Goal: Task Accomplishment & Management: Complete application form

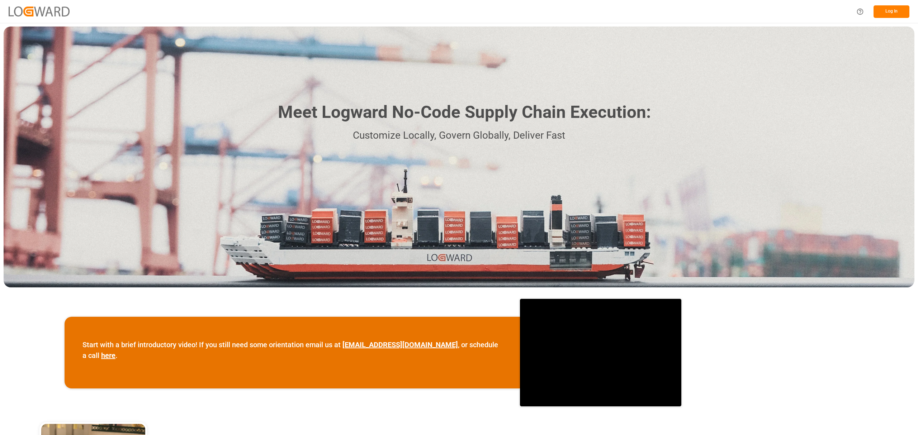
click at [887, 9] on button "Log In" at bounding box center [892, 11] width 36 height 13
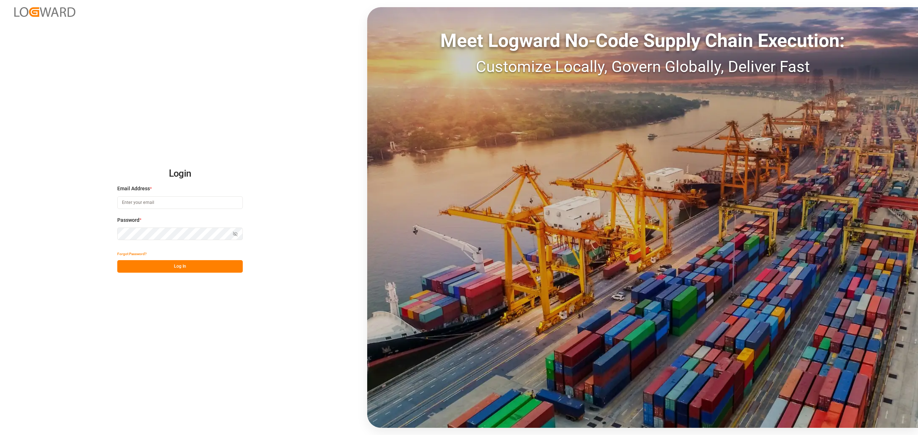
click at [184, 202] on input at bounding box center [180, 203] width 126 height 13
type input ","
click at [189, 204] on input "mariaa" at bounding box center [180, 203] width 126 height 13
type input "[PERSON_NAME][EMAIL_ADDRESS][DOMAIN_NAME]"
click at [235, 232] on icon "button" at bounding box center [235, 234] width 5 height 5
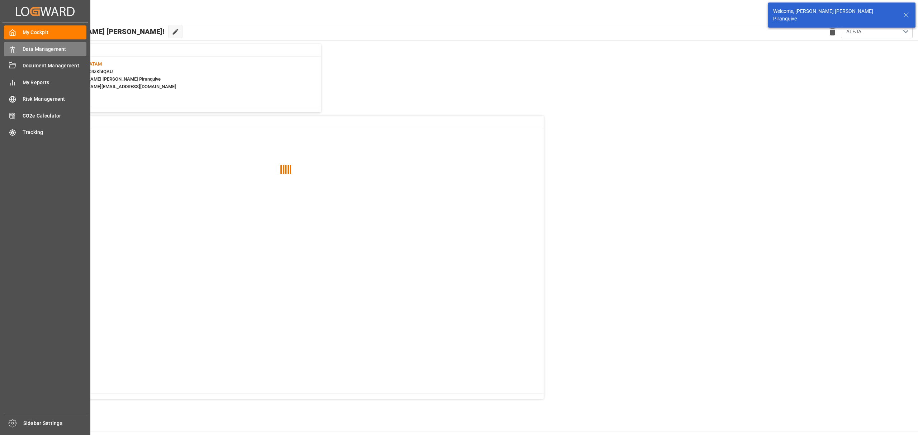
click at [40, 50] on span "Data Management" at bounding box center [55, 50] width 64 height 8
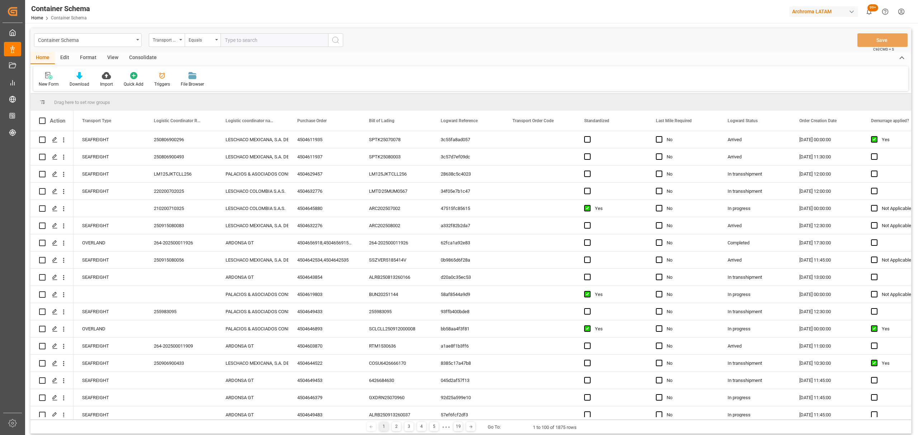
click at [179, 45] on div "Transport Type" at bounding box center [167, 40] width 36 height 14
click at [187, 116] on div "Purchase Order" at bounding box center [202, 118] width 107 height 15
click at [199, 42] on div "Equals" at bounding box center [201, 39] width 24 height 8
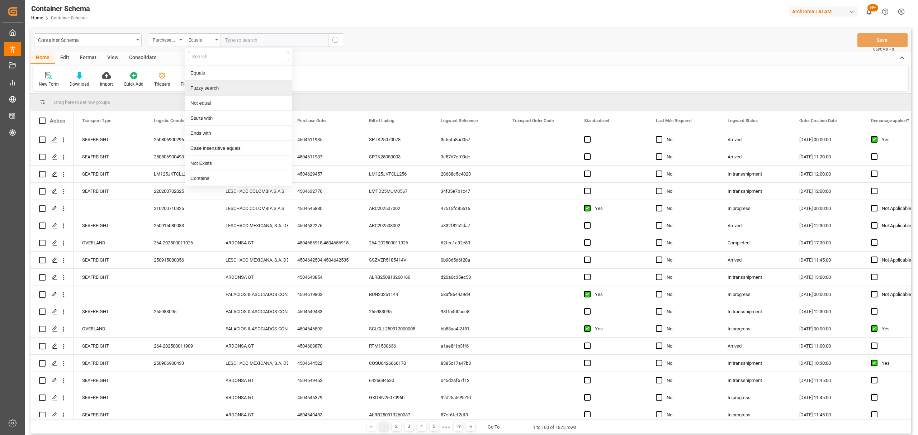
click at [227, 88] on div "Fuzzy search" at bounding box center [238, 88] width 107 height 15
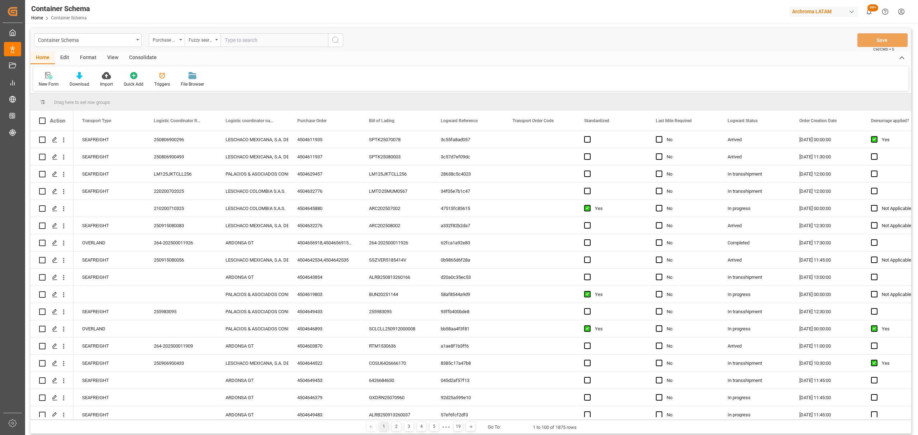
click at [259, 39] on input "text" at bounding box center [275, 40] width 108 height 14
paste input "4504600994"
type input "4504600994"
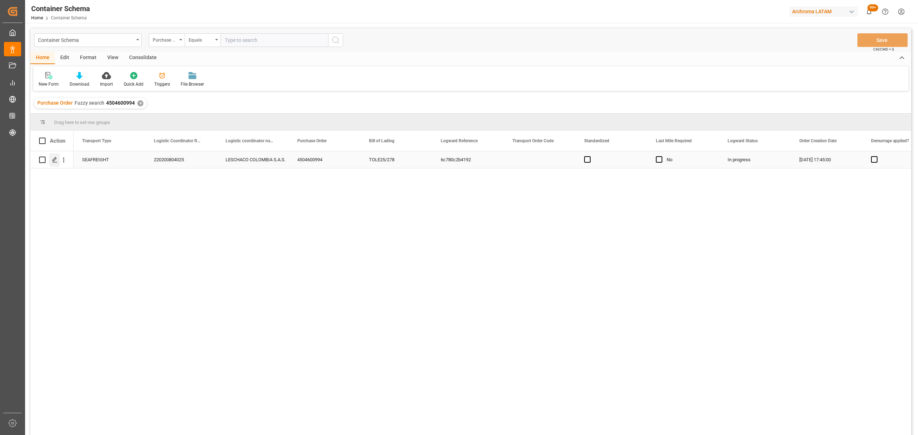
click at [56, 160] on icon "Press SPACE to select this row." at bounding box center [55, 160] width 6 height 6
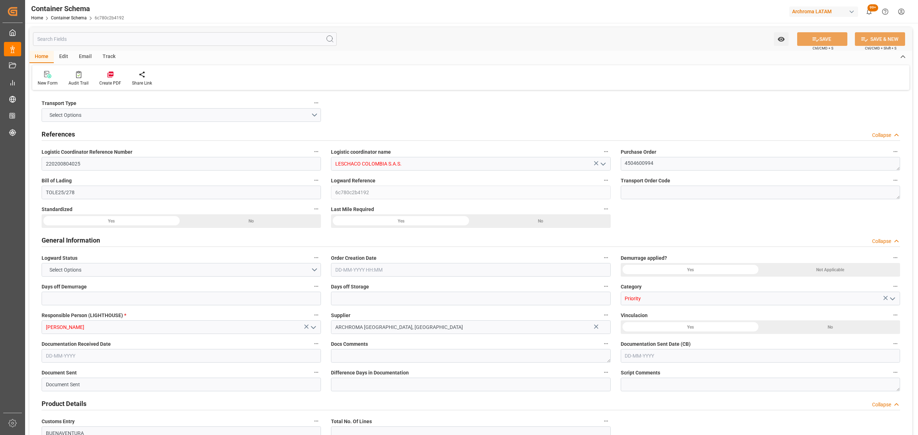
type input "0"
type input "3"
type input "1"
type input "4"
type input "3000"
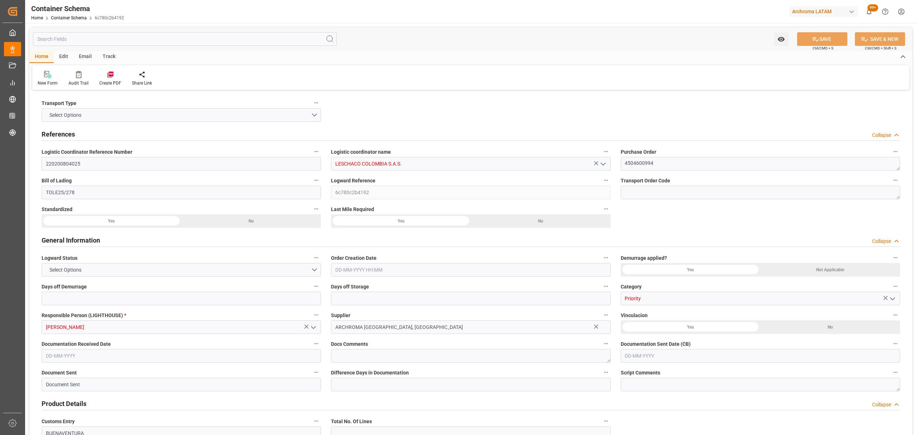
type input "3170"
type input "ONE"
type input "Ocean Network Express"
type input "PECLL"
type input "COBUN"
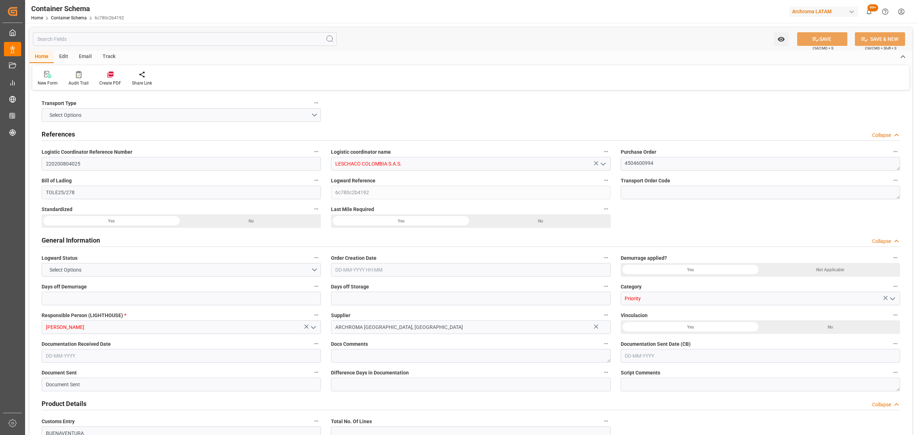
type input "COBUN"
type input "9779771"
type input "[DATE] 17:45"
type input "[DATE]"
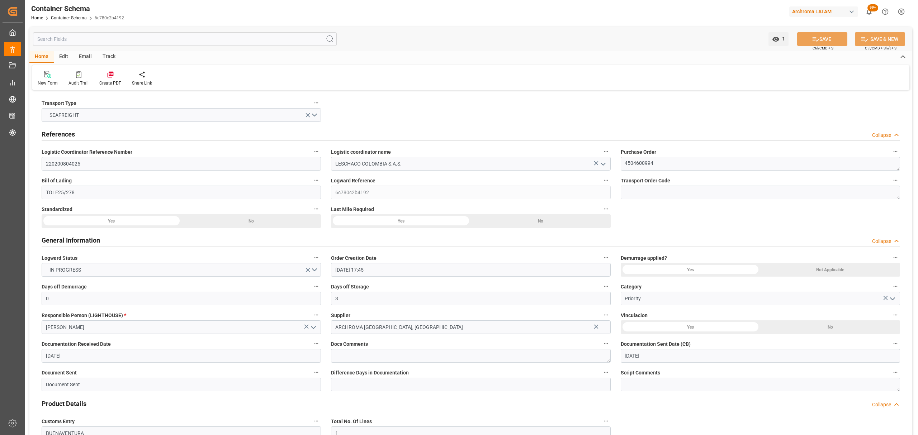
type input "[DATE]"
type input "[DATE] 00:00"
type input "[DATE] 15:00"
type input "[DATE] 00:00"
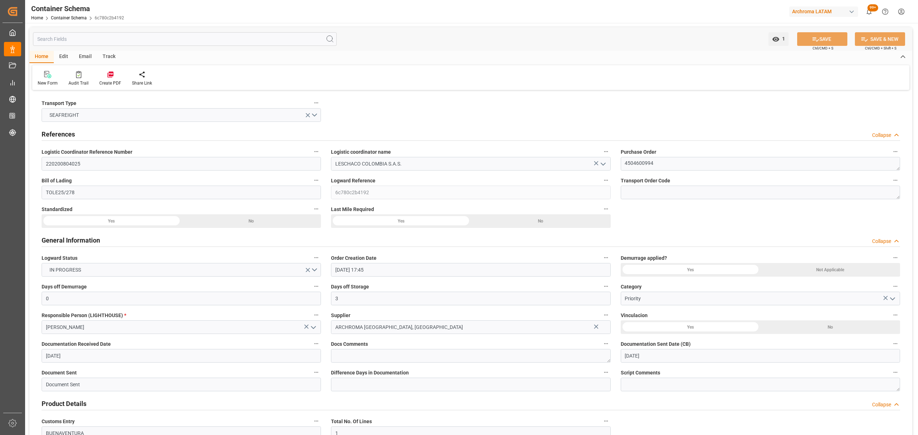
type input "[DATE] 00:00"
type input "[DATE] 14:00"
type input "[DATE] 00:00"
click at [108, 56] on div "Track" at bounding box center [109, 57] width 24 height 12
click at [44, 80] on div "Tracking" at bounding box center [46, 83] width 17 height 6
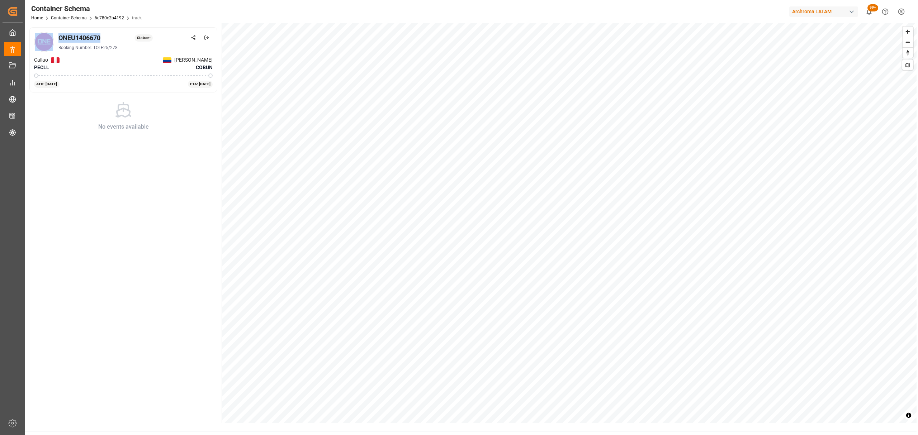
drag, startPoint x: 104, startPoint y: 38, endPoint x: 54, endPoint y: 39, distance: 49.9
click at [54, 39] on div "ONEU1406670 Status: - Booking Number: TOLE25/278" at bounding box center [123, 42] width 179 height 20
copy div "ONEU1406670"
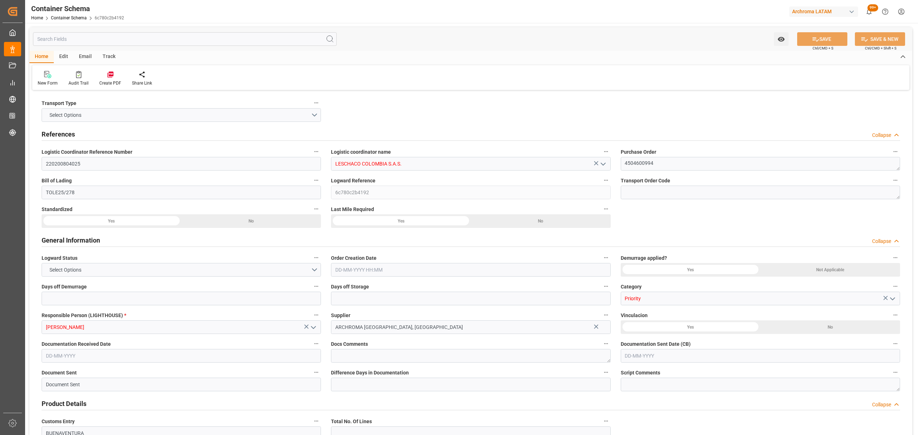
type input "0"
type input "3"
type input "1"
type input "4"
type input "3000"
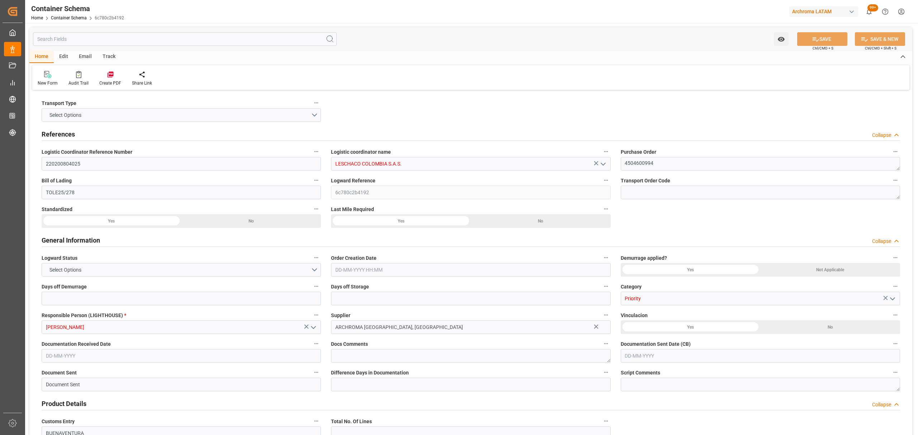
type input "3170"
type input "ONE"
type input "Ocean Network Express"
type input "PECLL"
type input "COBUN"
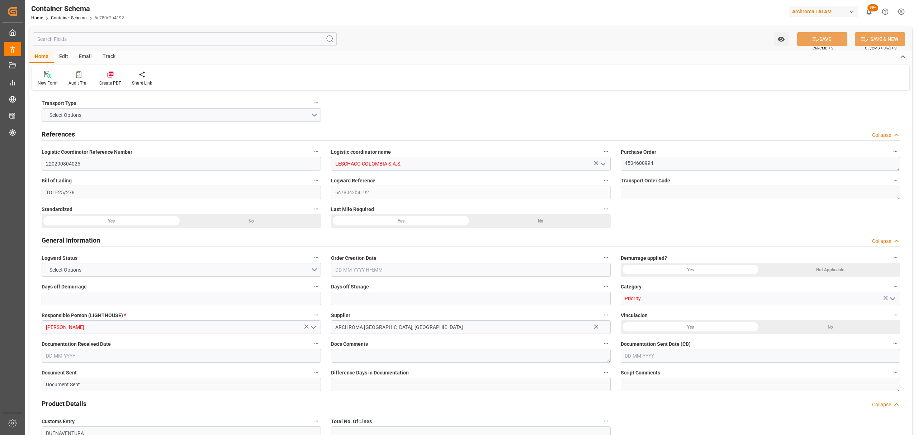
type input "COBUN"
type input "9779771"
type input "[DATE] 17:45"
type input "[DATE]"
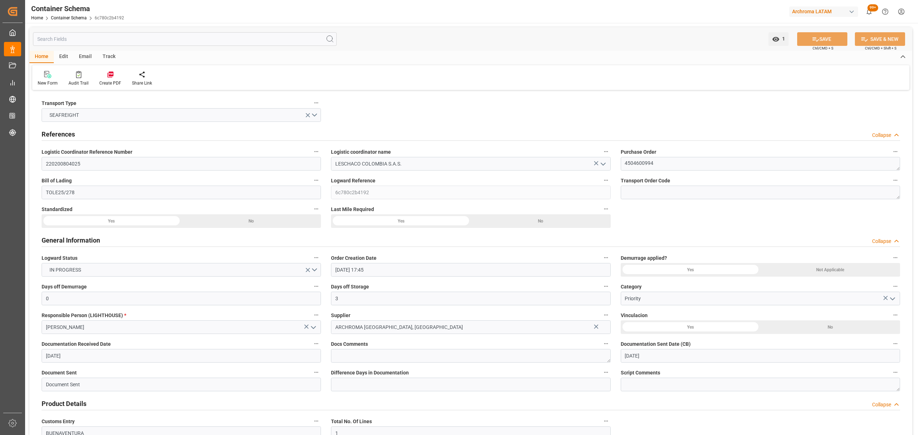
type input "[DATE]"
type input "[DATE] 00:00"
type input "[DATE] 15:00"
type input "[DATE] 00:00"
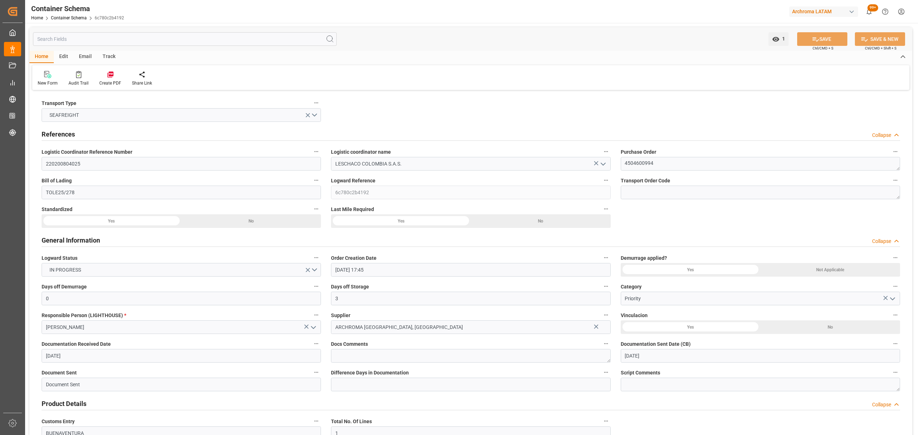
type input "[DATE] 00:00"
type input "[DATE] 14:00"
type input "[DATE] 00:00"
click at [83, 55] on div "Email" at bounding box center [86, 57] width 24 height 12
click at [37, 79] on div "Send Email" at bounding box center [48, 79] width 33 height 16
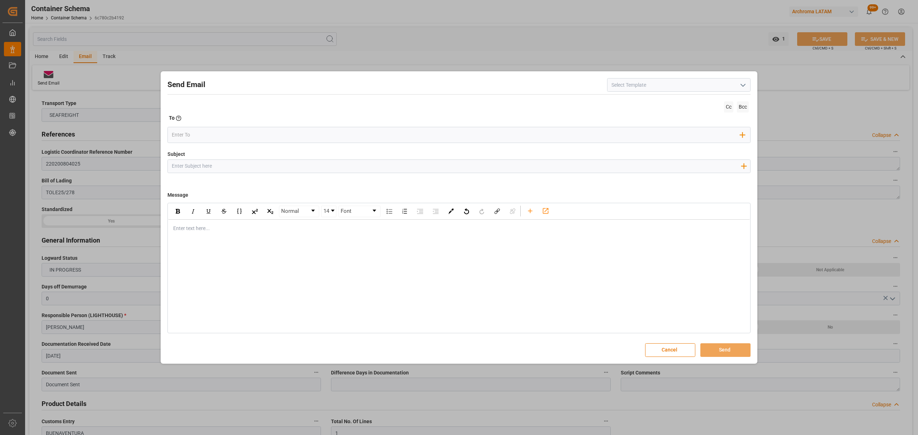
click at [743, 84] on icon "open menu" at bounding box center [743, 85] width 9 height 9
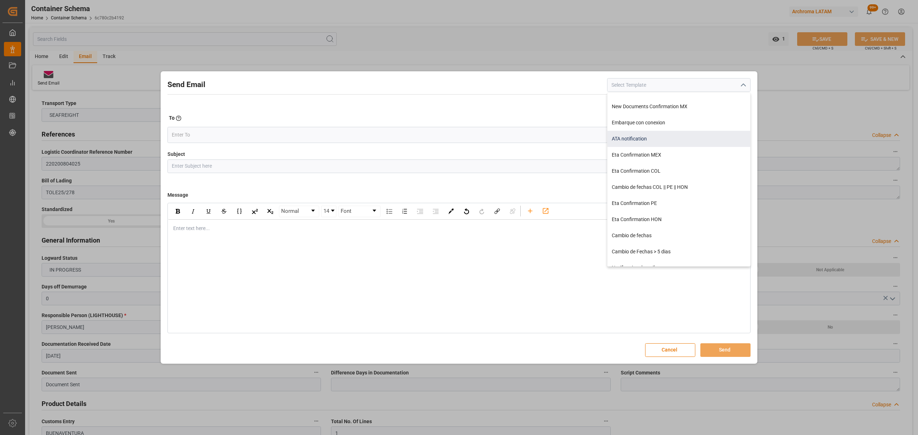
scroll to position [143, 0]
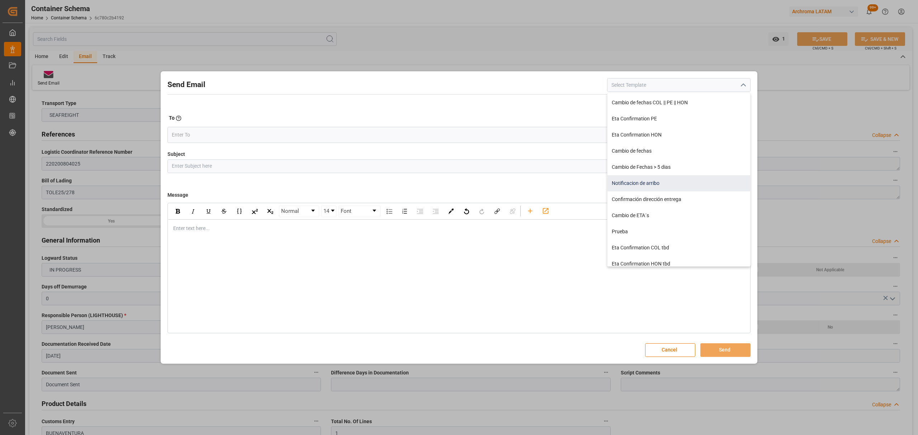
click at [658, 181] on div "Notificacion de arribo" at bounding box center [679, 183] width 143 height 16
type input "Notificacion de arribo"
type input "Aviso de llegada || PO {{orderReference}} | BL {{bookingNumber}} || CONTENEDOR …"
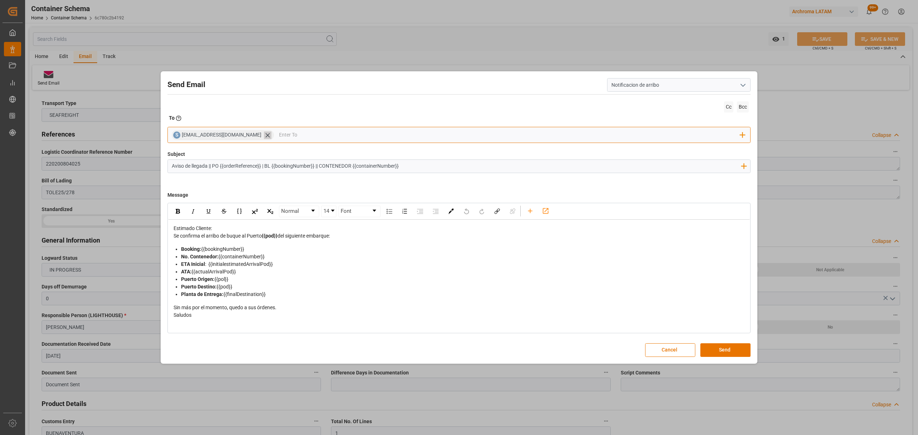
click at [265, 135] on icon at bounding box center [267, 135] width 4 height 4
click at [253, 134] on input "email" at bounding box center [456, 135] width 569 height 11
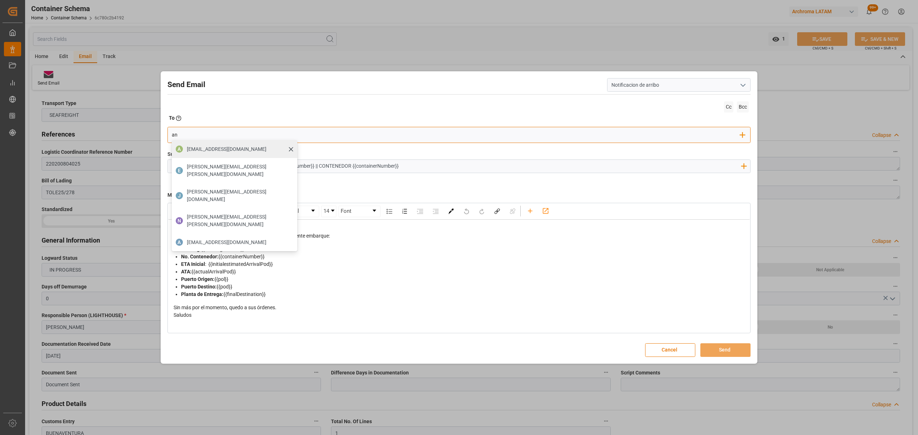
type input "angie"
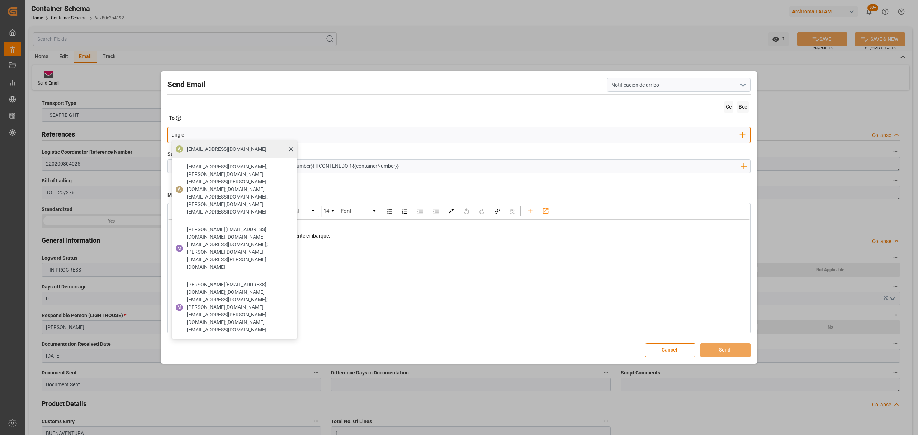
click at [240, 152] on span "[EMAIL_ADDRESS][DOMAIN_NAME]" at bounding box center [227, 150] width 80 height 8
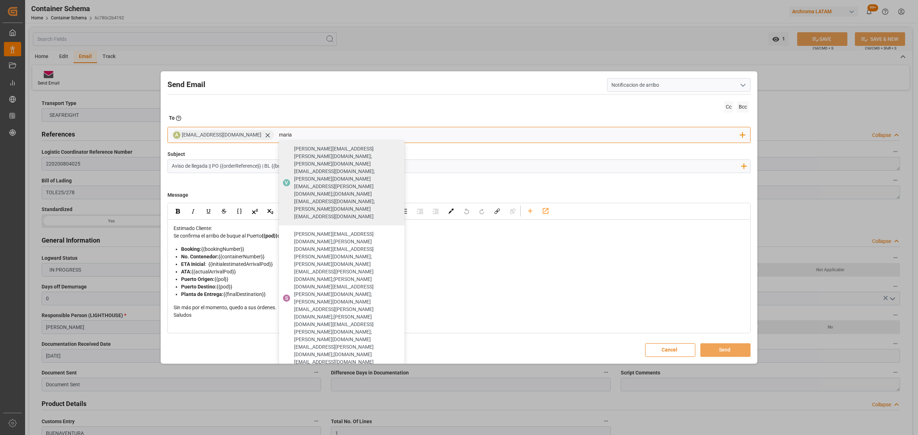
type input "maria"
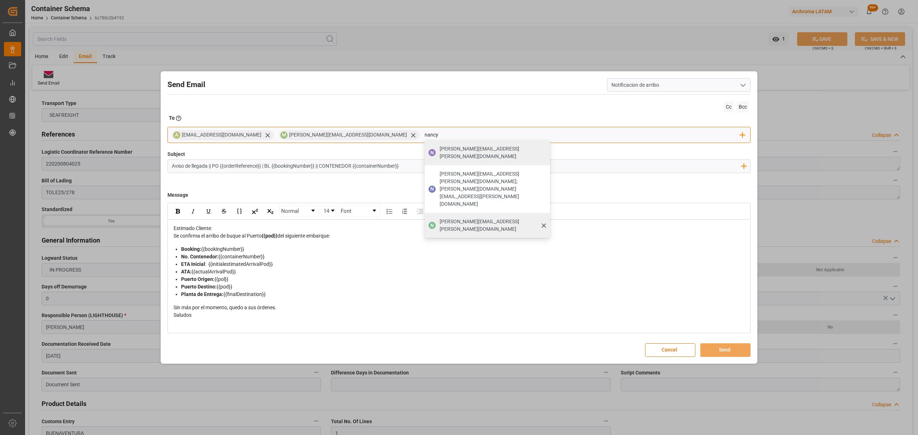
type input "nancy"
click at [437, 216] on div "[PERSON_NAME][EMAIL_ADDRESS][PERSON_NAME][DOMAIN_NAME]" at bounding box center [492, 226] width 110 height 20
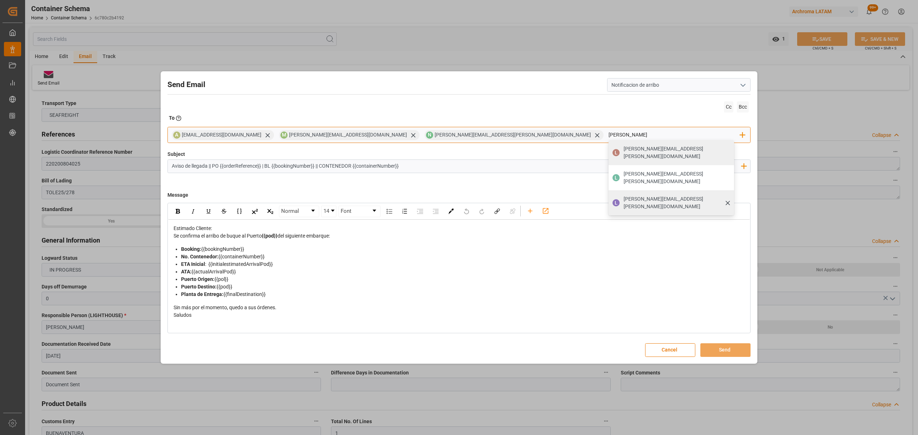
type input "[PERSON_NAME]"
click at [609, 192] on div "[PERSON_NAME] [PERSON_NAME][EMAIL_ADDRESS][PERSON_NAME][DOMAIN_NAME]" at bounding box center [672, 202] width 126 height 25
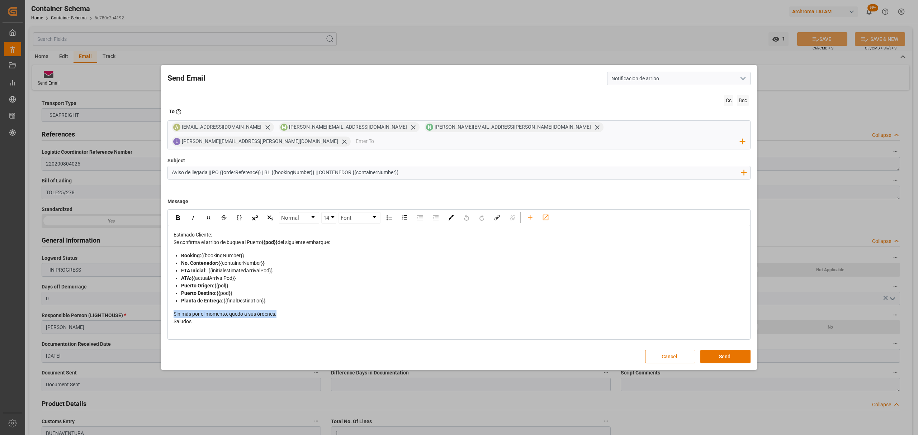
drag, startPoint x: 248, startPoint y: 306, endPoint x: 168, endPoint y: 307, distance: 80.3
click at [168, 307] on div "Normal 14 Font Estimado Cliente: Se confirma el arribo de buque al Puerto {{pod…" at bounding box center [458, 274] width 583 height 131
click at [725, 351] on button "Send" at bounding box center [725, 357] width 50 height 14
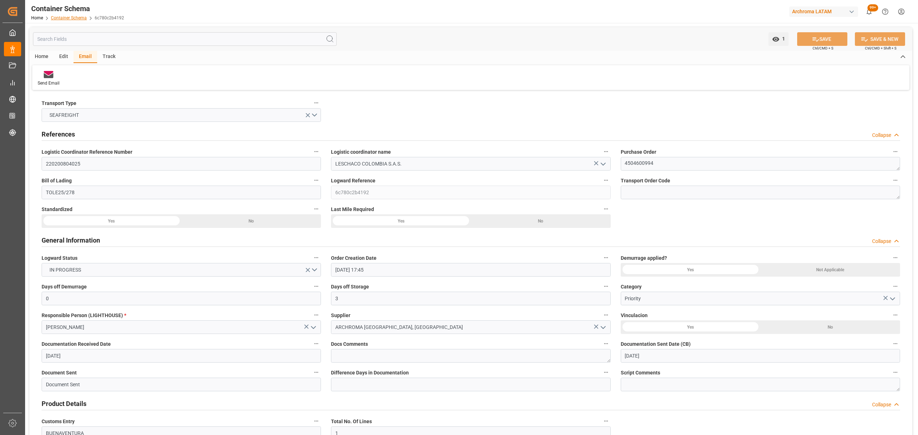
click at [66, 18] on link "Container Schema" at bounding box center [69, 17] width 36 height 5
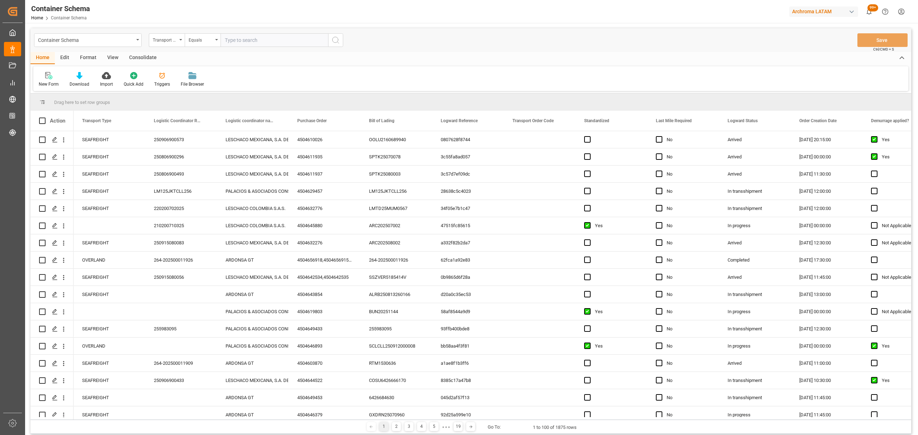
click at [173, 43] on div "Transport Type" at bounding box center [167, 40] width 36 height 14
click at [184, 122] on div "Purchase Order" at bounding box center [202, 118] width 107 height 15
click at [220, 26] on div "Container Schema Purchase Order Equals Save Ctrl/CMD + S Home Edit Format View …" at bounding box center [471, 271] width 892 height 496
click at [207, 47] on div "Equals" at bounding box center [203, 40] width 36 height 14
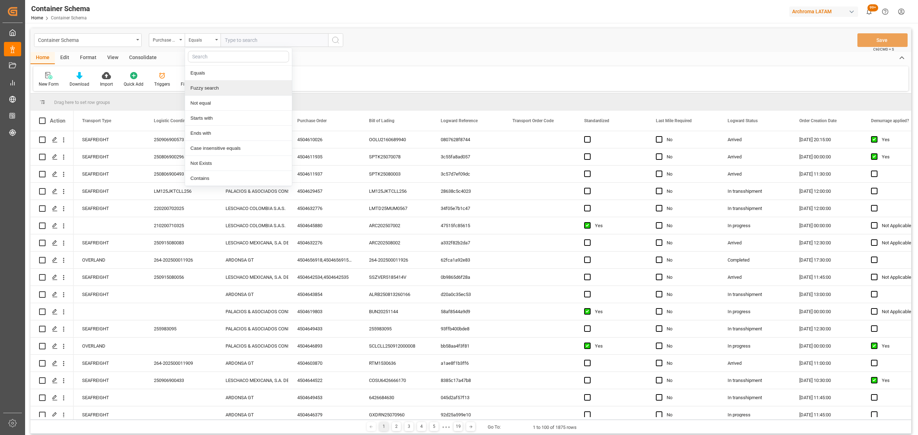
click at [228, 86] on div "Fuzzy search" at bounding box center [238, 88] width 107 height 15
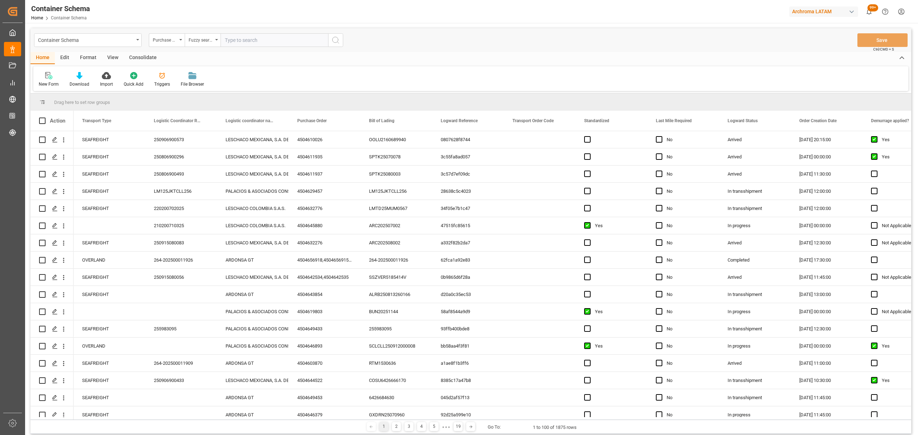
click at [270, 39] on input "text" at bounding box center [275, 40] width 108 height 14
paste input "4504641940"
type input "4504641940"
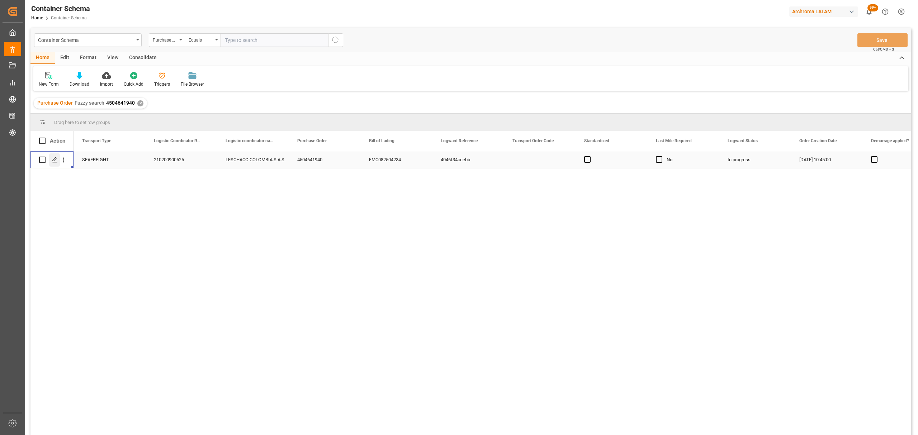
click at [51, 160] on div "Press SPACE to select this row." at bounding box center [54, 159] width 11 height 13
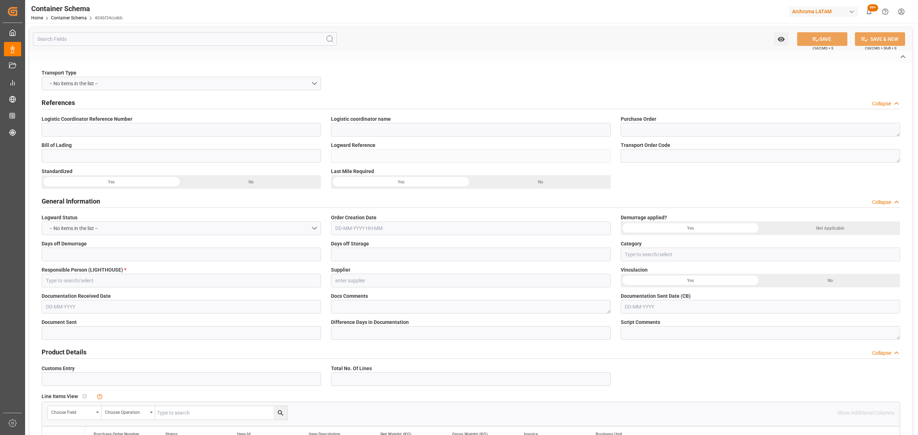
type input "210200900525"
type input "LESCHACO COLOMBIA S.A.S."
type textarea "4504641940"
type input "FMC082504234"
type input "4046f34ccebb"
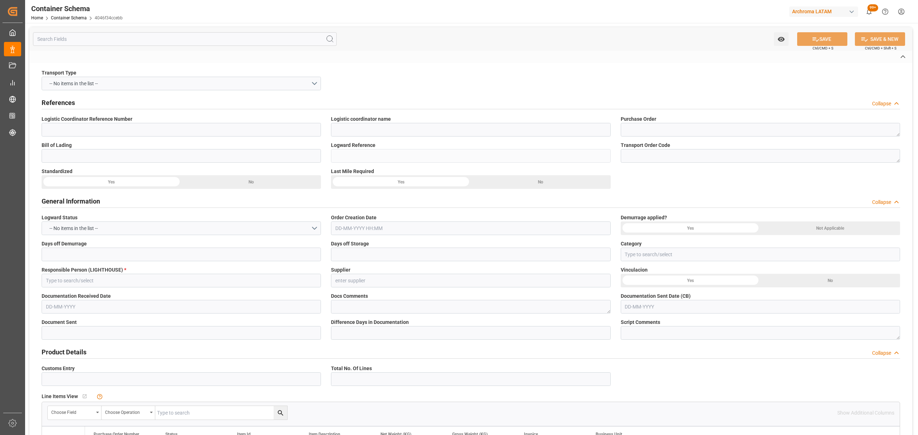
type input "On time"
type input "[PERSON_NAME]"
type input "ESTEEM INDUSTRIES PVT. LTD."
type input "Document Sent"
type input "[GEOGRAPHIC_DATA]"
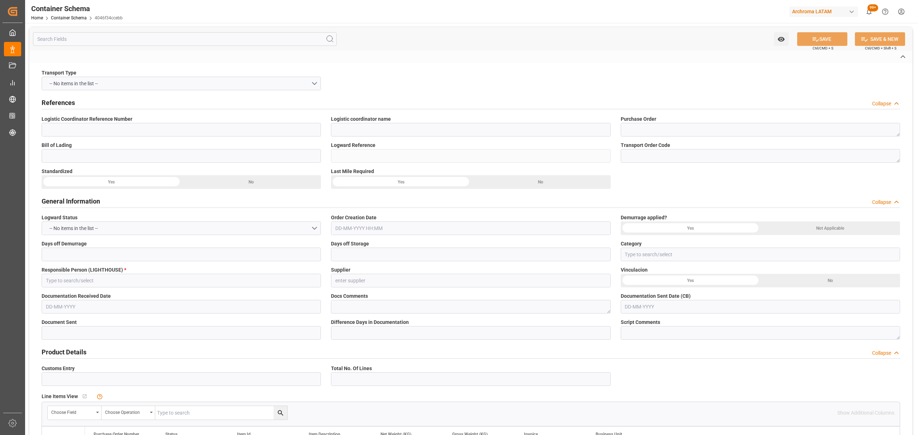
type textarea "DRUMS"
type input "22 DRUMS"
type input "ARCHROMA [GEOGRAPHIC_DATA] S.A.S"
type textarea "[STREET_ADDRESS]"
type input "CIF"
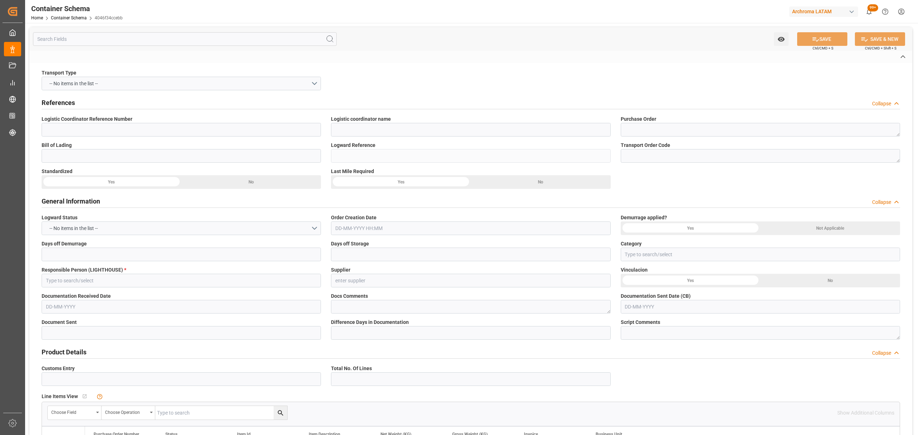
type input "Truck"
type input "Sea Ship"
type input "LCL"
type input "KOCU5020372"
type input "MAHE"
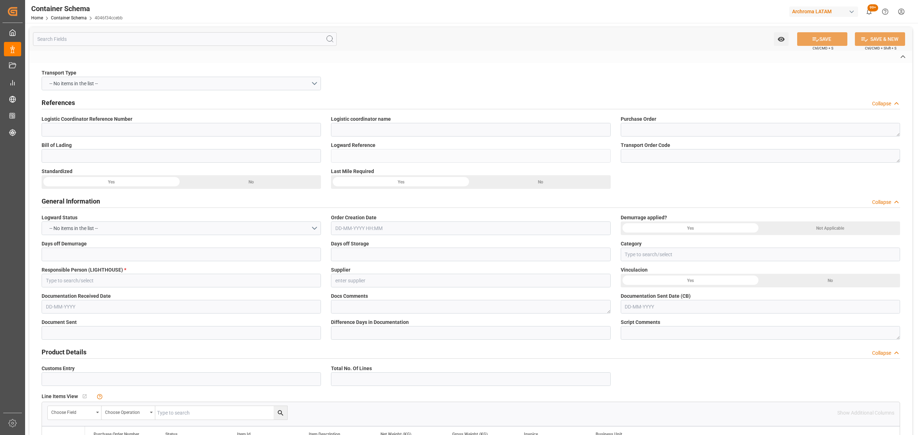
type input "HDMU"
type input "[PERSON_NAME] ([PERSON_NAME])"
type input "[GEOGRAPHIC_DATA]"
type input "SEASPAN BREEZE"
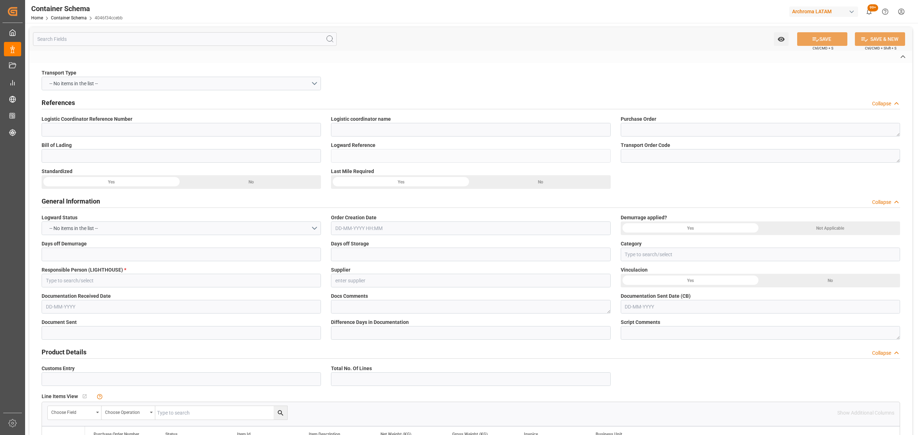
type input "SEASPAN BREEZE"
type input "0061W"
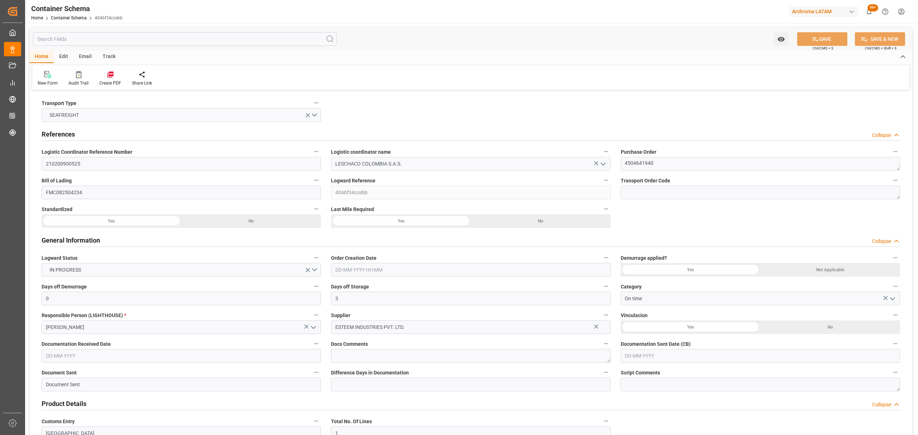
type input "0"
type input "3"
type input "1"
type input "22"
type input "4840"
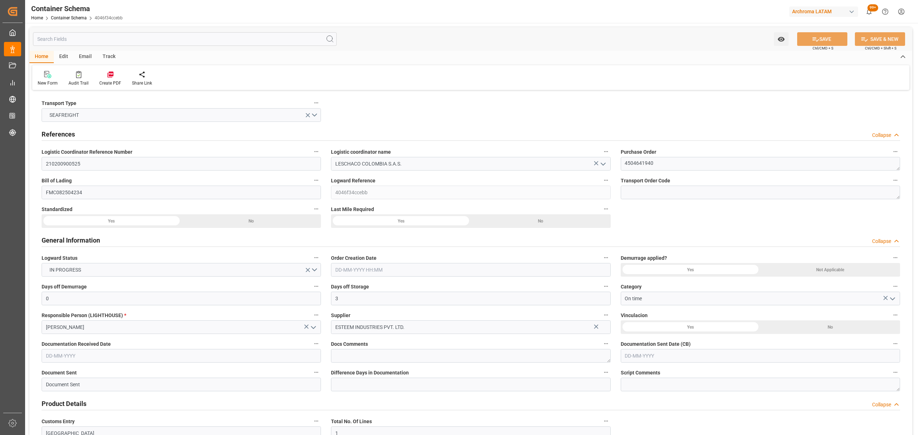
type input "4840"
type input "Hyundai"
type input "Hyundai Merchant Marine [DOMAIN_NAME]."
type input "INNSA"
type input "COCTG"
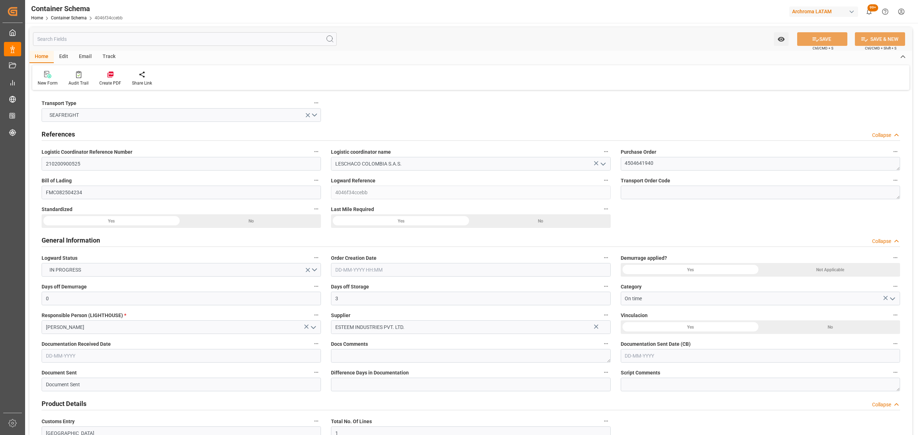
type input "COCTG"
type input "9685358"
type input "[DATE] 10:45"
type input "[DATE]"
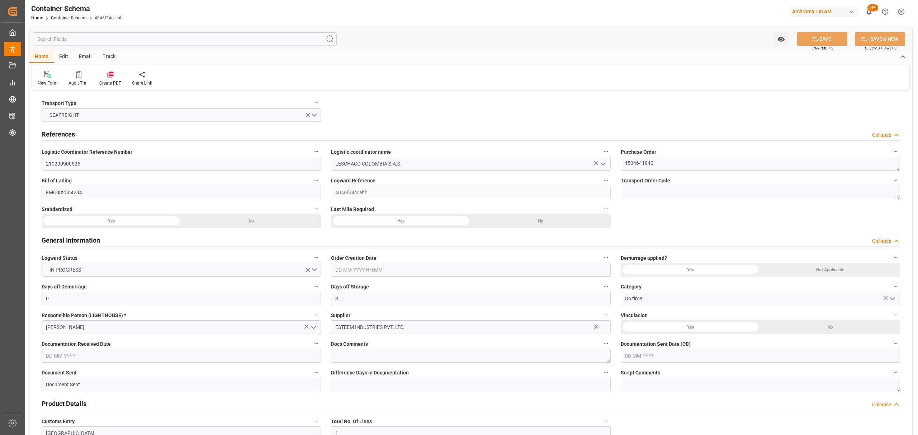
type input "[DATE]"
type input "[DATE] 00:00"
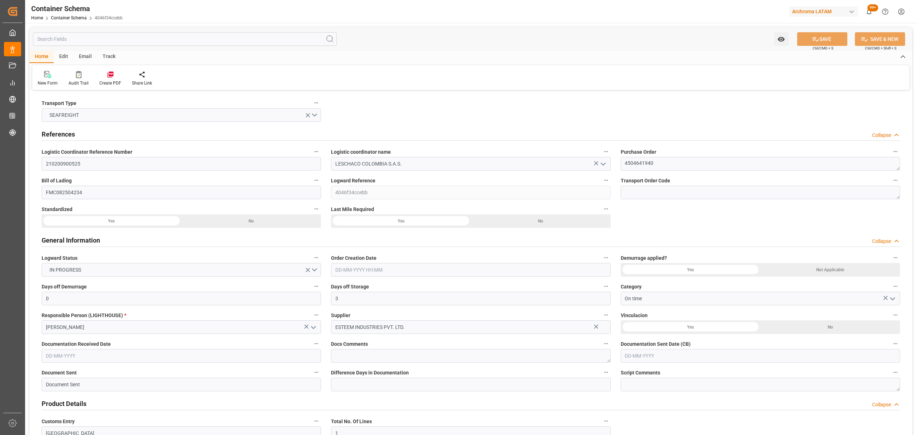
type input "[DATE] 00:00"
click at [104, 51] on div "Track" at bounding box center [109, 57] width 24 height 12
click at [43, 75] on icon at bounding box center [46, 74] width 7 height 7
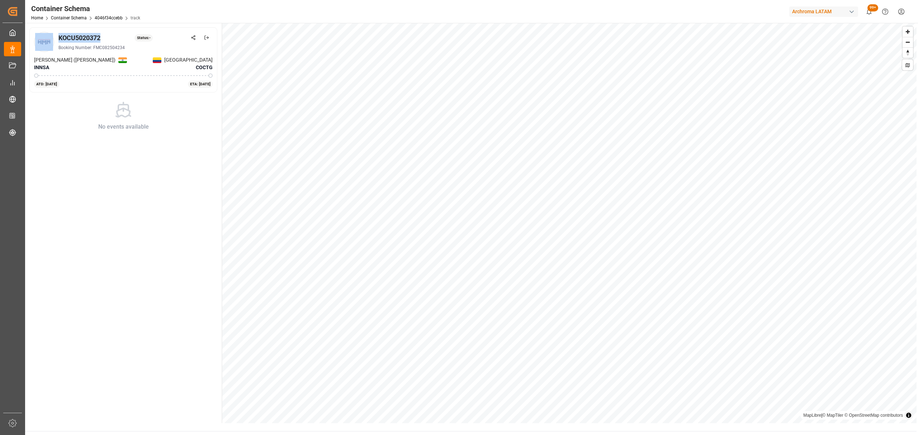
drag, startPoint x: 68, startPoint y: 39, endPoint x: 54, endPoint y: 39, distance: 14.4
click at [54, 39] on div "KOCU5020372 Status: - Booking Number: FMC082504234" at bounding box center [123, 42] width 179 height 20
copy div "KOCU5020372"
click at [68, 15] on link "Container Schema" at bounding box center [69, 17] width 36 height 5
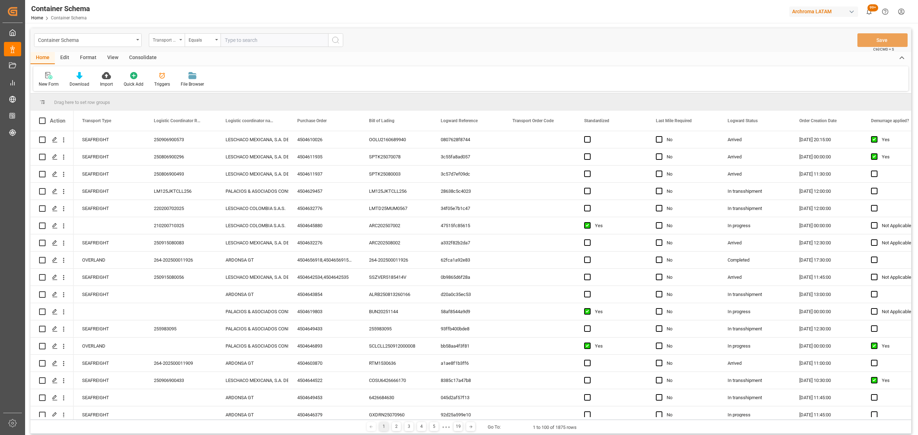
click at [171, 44] on div "Transport Type" at bounding box center [167, 40] width 36 height 14
click at [185, 115] on div "Purchase Order" at bounding box center [202, 118] width 107 height 15
click at [189, 33] on div "Equals" at bounding box center [203, 40] width 36 height 14
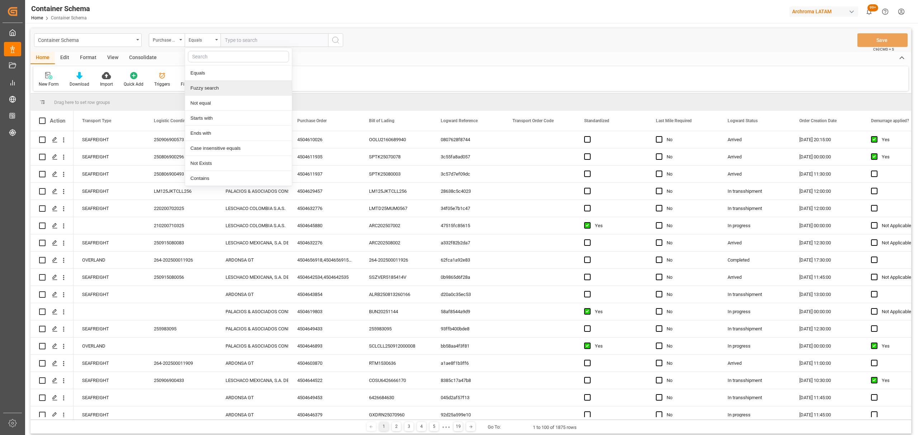
click at [212, 91] on div "Fuzzy search" at bounding box center [238, 88] width 107 height 15
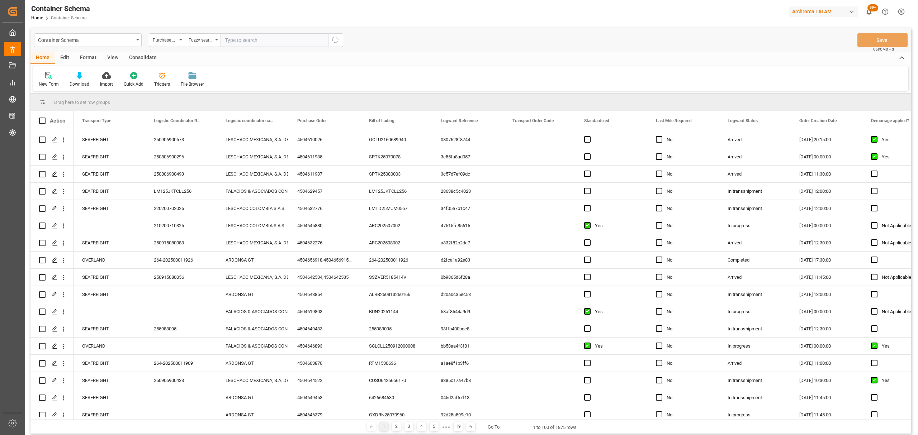
click at [245, 43] on input "text" at bounding box center [275, 40] width 108 height 14
paste input "4504621578"
type input "4504621578"
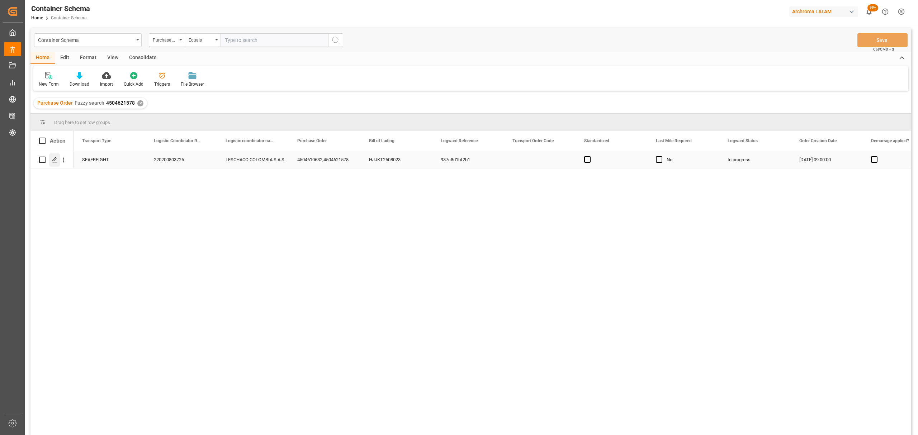
click at [57, 159] on icon "Press SPACE to select this row." at bounding box center [55, 160] width 6 height 6
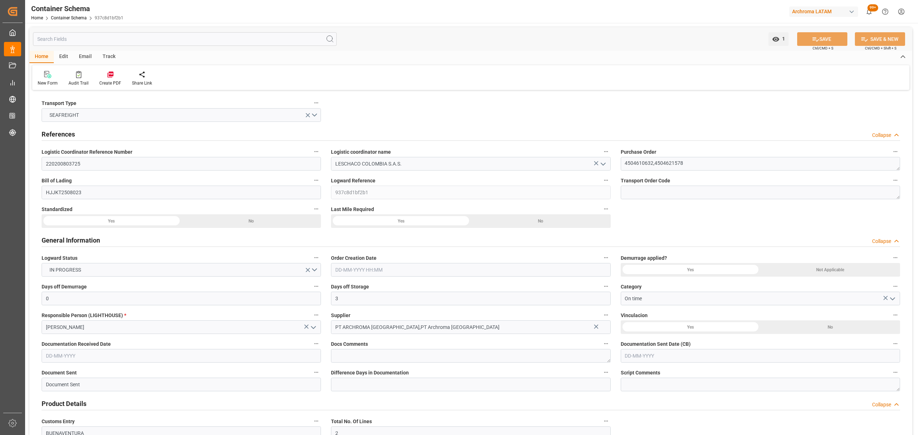
type input "0"
type input "3"
type input "2"
type input "6"
type input "3220"
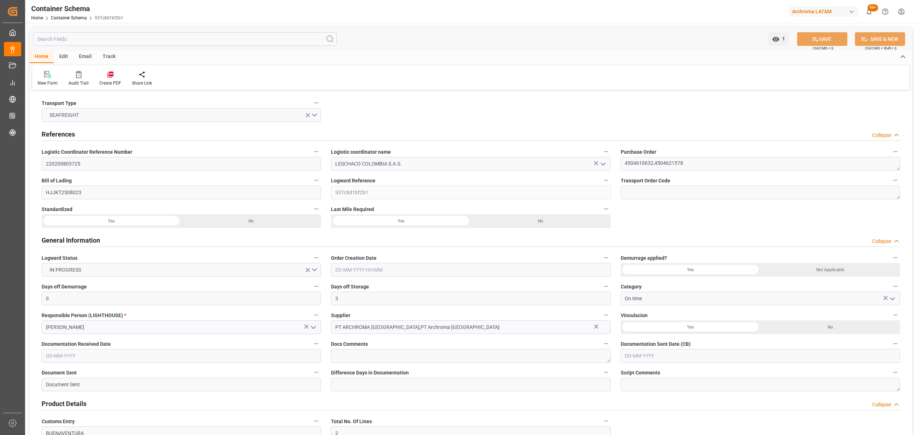
type input "3368.12"
type input "IDJKT"
type input "COBUN"
type input "9893589"
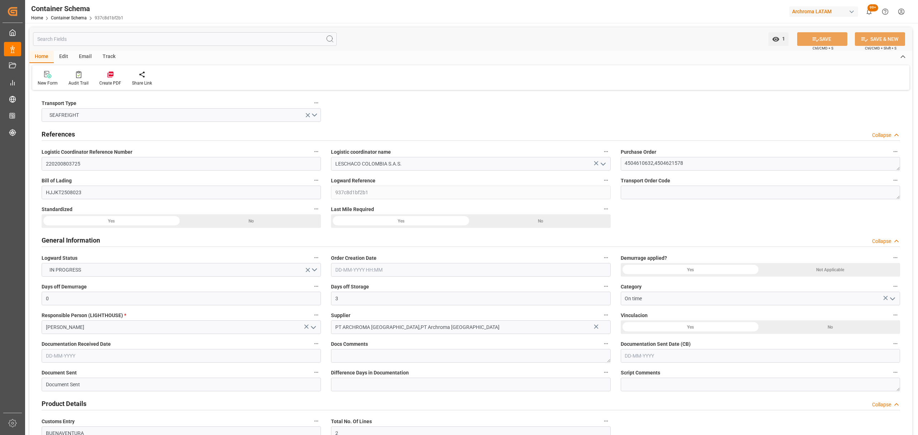
type input "9893589"
type input "[DATE] 09:00"
type input "[DATE]"
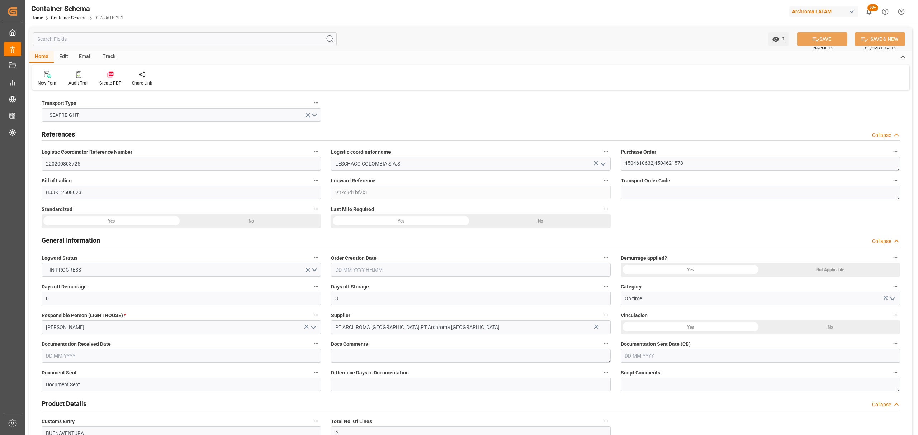
type input "[DATE] 00:00"
click at [103, 56] on div "Track" at bounding box center [109, 57] width 24 height 12
click at [46, 82] on div "Tracking" at bounding box center [46, 83] width 17 height 6
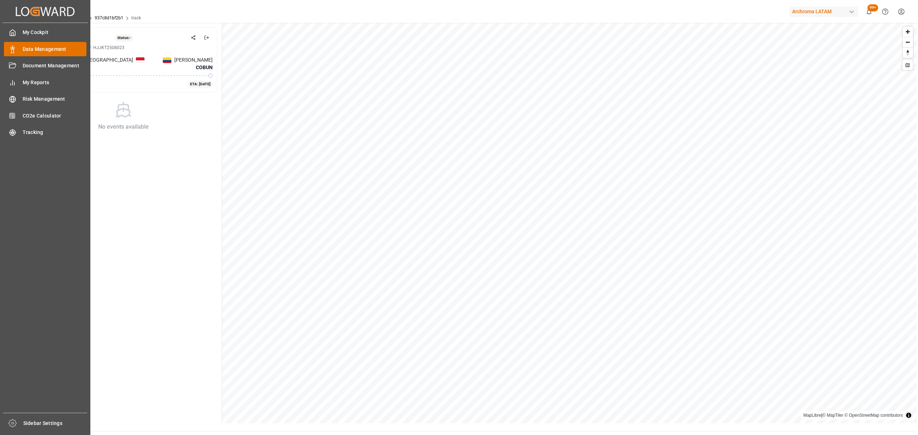
click at [9, 47] on icon at bounding box center [12, 49] width 7 height 7
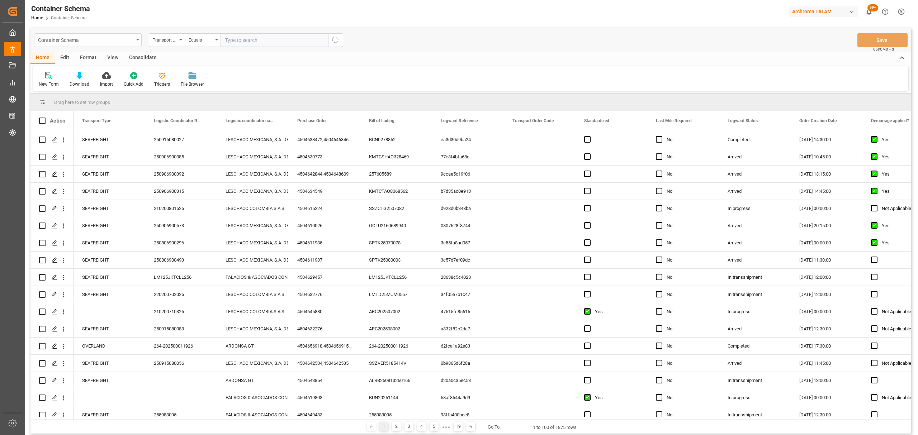
click at [126, 37] on div "Container Schema" at bounding box center [86, 39] width 96 height 9
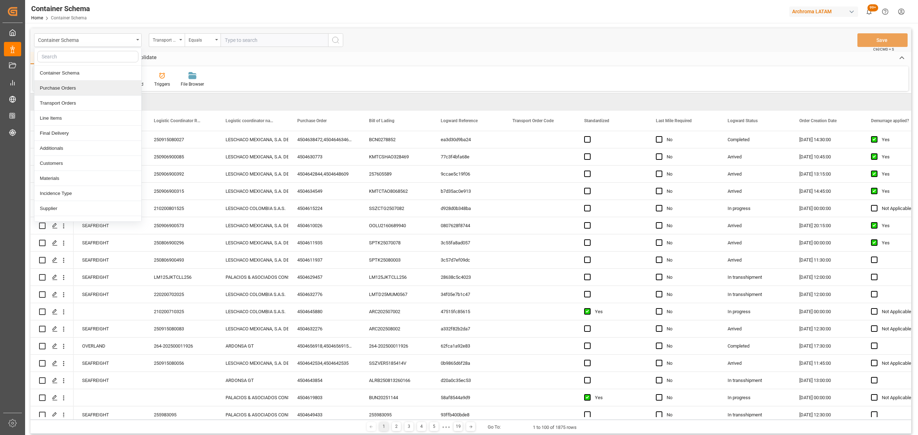
click at [76, 93] on div "Purchase Orders" at bounding box center [87, 88] width 107 height 15
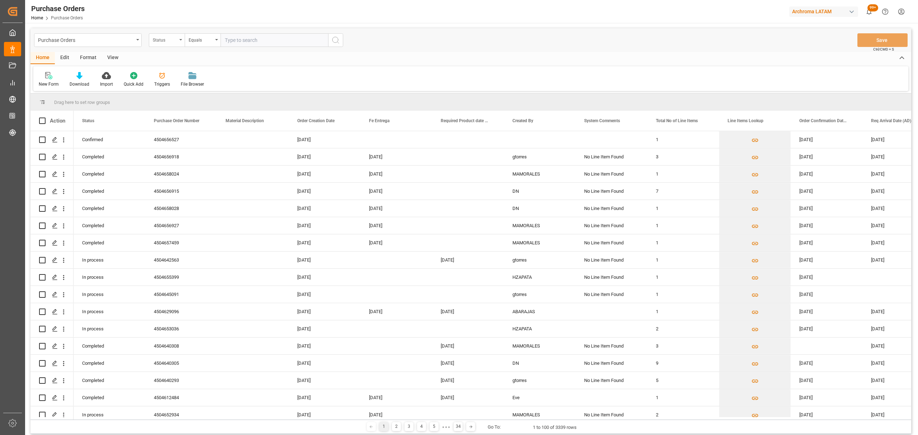
click at [164, 33] on div "Status" at bounding box center [167, 40] width 36 height 14
click at [201, 90] on div "Purchase Order Number" at bounding box center [202, 88] width 107 height 15
click at [194, 44] on div "Equals" at bounding box center [203, 40] width 36 height 14
click at [233, 89] on div "Fuzzy search" at bounding box center [238, 88] width 107 height 15
click at [265, 38] on input "text" at bounding box center [275, 40] width 108 height 14
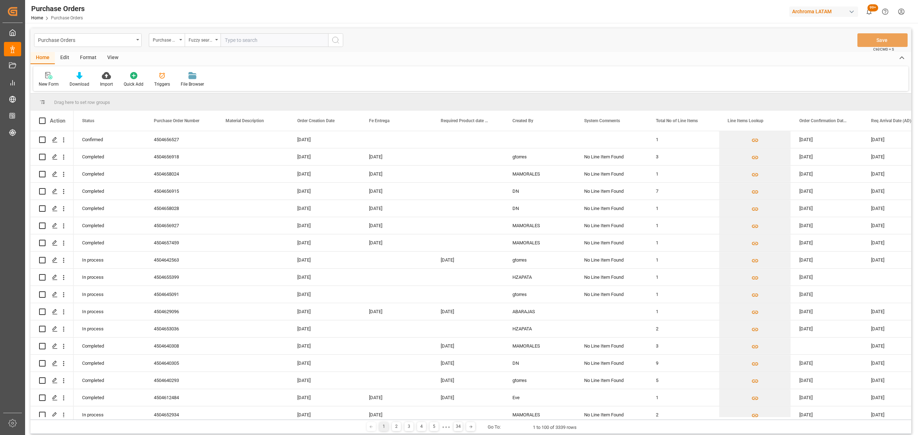
paste input "4504658020"
type input "4504658020"
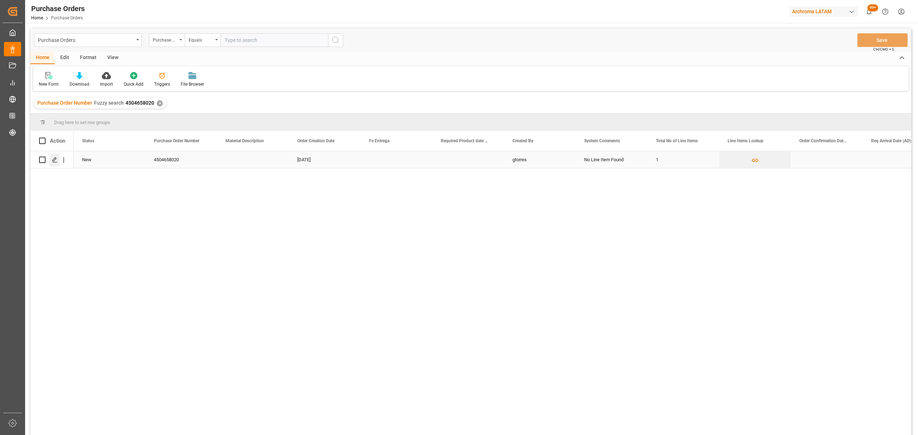
click at [55, 164] on div "Press SPACE to select this row." at bounding box center [54, 159] width 11 height 13
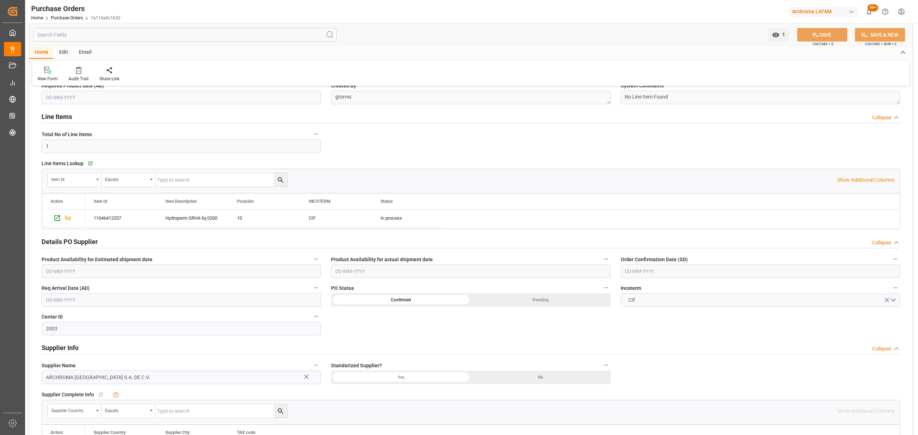
scroll to position [95, 0]
click at [649, 270] on input "text" at bounding box center [760, 271] width 279 height 14
click at [625, 318] on div "1 2 3 4 5 6 7" at bounding box center [672, 315] width 98 height 14
click at [703, 346] on div "20" at bounding box center [700, 343] width 9 height 9
type input "[DATE]"
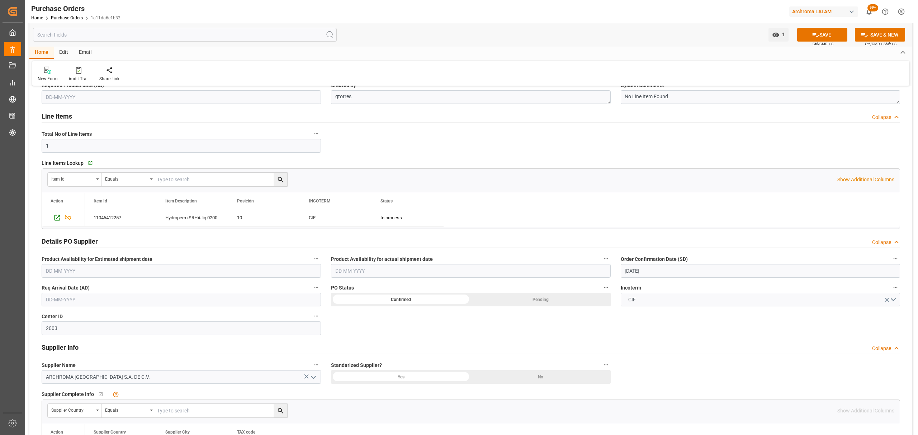
click at [159, 300] on input "text" at bounding box center [181, 300] width 279 height 14
click at [67, 386] on span "23" at bounding box center [64, 385] width 5 height 5
type input "[DATE]"
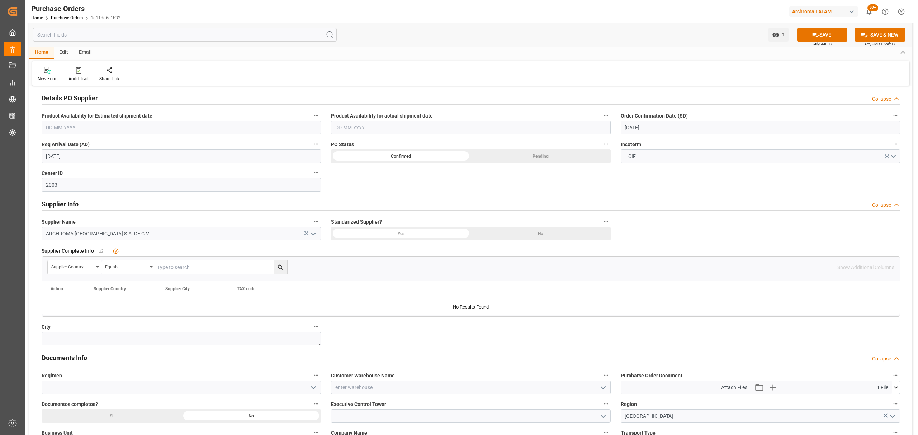
scroll to position [382, 0]
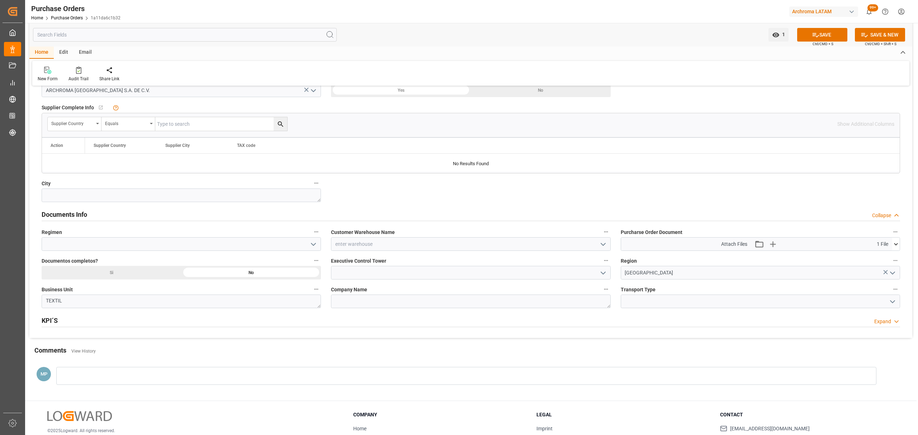
click at [601, 244] on icon "open menu" at bounding box center [603, 244] width 9 height 9
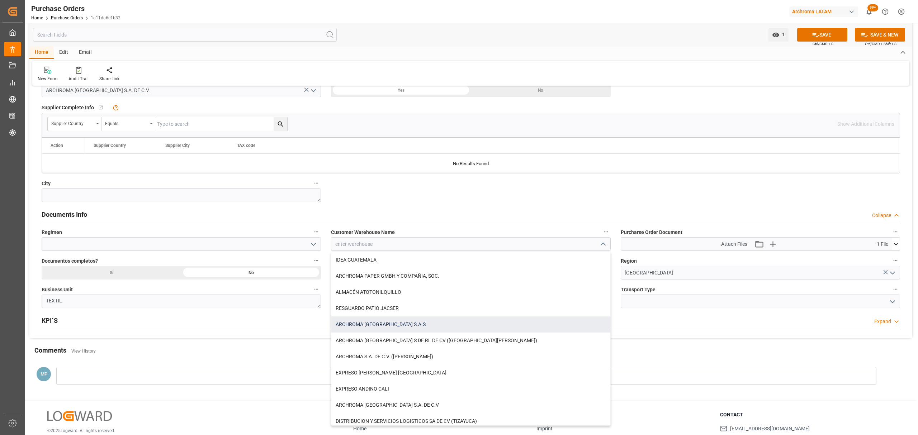
click at [398, 321] on div "ARCHROMA [GEOGRAPHIC_DATA] S.A.S" at bounding box center [470, 325] width 279 height 16
type input "ARCHROMA [GEOGRAPHIC_DATA] S.A.S"
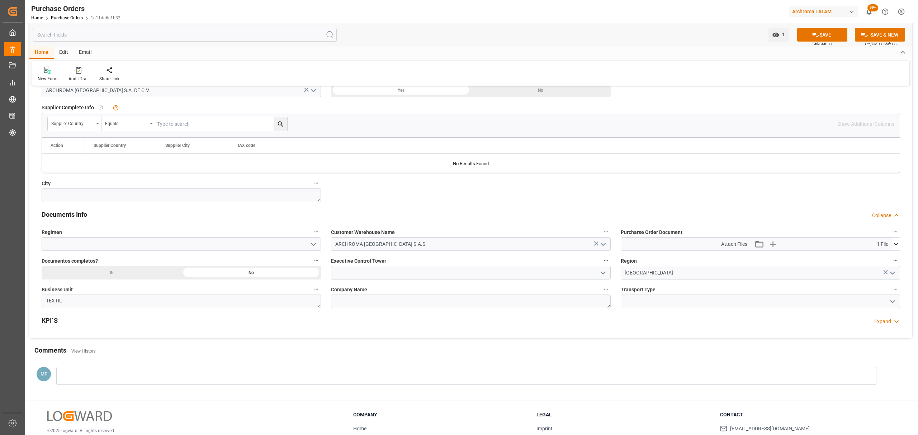
click at [311, 246] on icon "open menu" at bounding box center [313, 244] width 9 height 9
click at [156, 273] on div "Definitivo" at bounding box center [181, 276] width 279 height 16
type input "Definitivo"
click at [601, 276] on icon "open menu" at bounding box center [603, 273] width 9 height 9
click at [432, 304] on div "[PERSON_NAME]" at bounding box center [470, 305] width 279 height 16
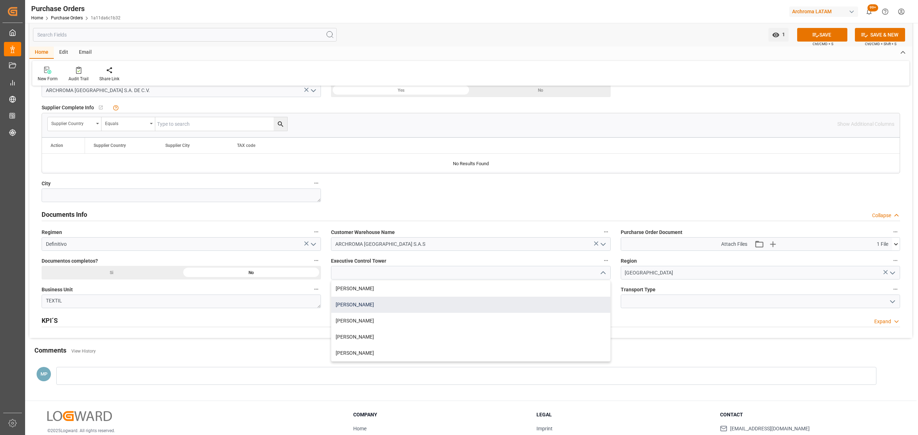
type input "[PERSON_NAME]"
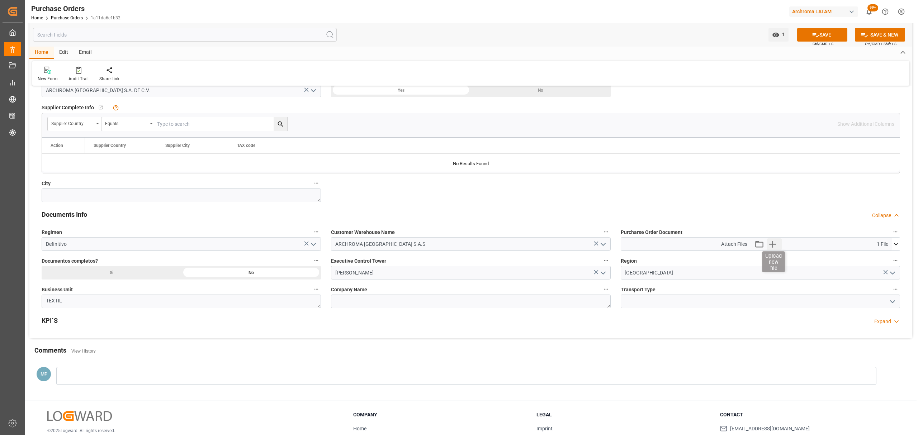
click at [767, 242] on icon "button" at bounding box center [772, 243] width 11 height 11
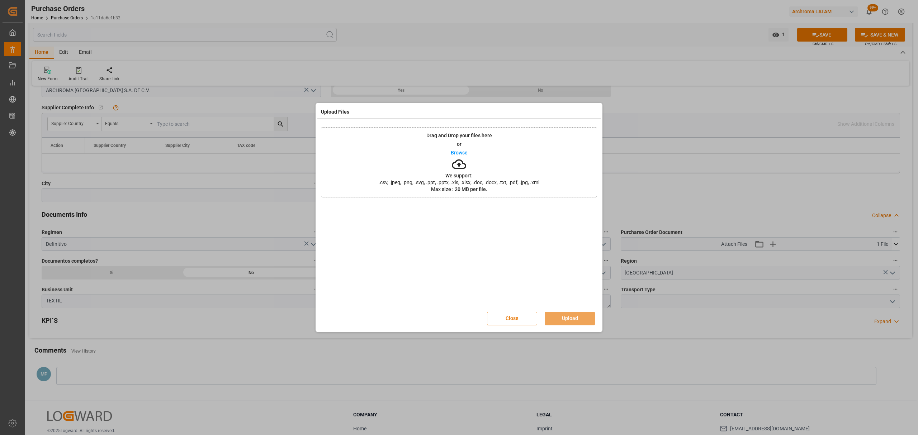
click at [468, 153] on div "Drag and Drop your files here or Browse We support: .csv, .jpeg, .png, .svg, .p…" at bounding box center [459, 162] width 276 height 70
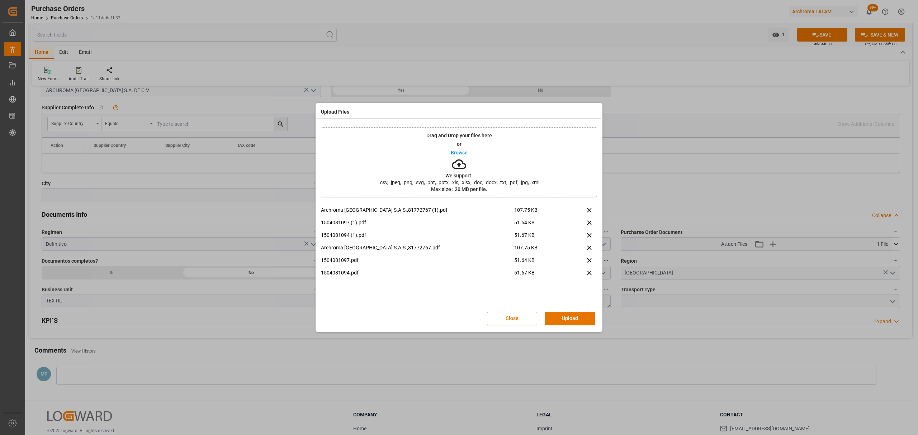
click at [578, 317] on button "Upload" at bounding box center [570, 319] width 50 height 14
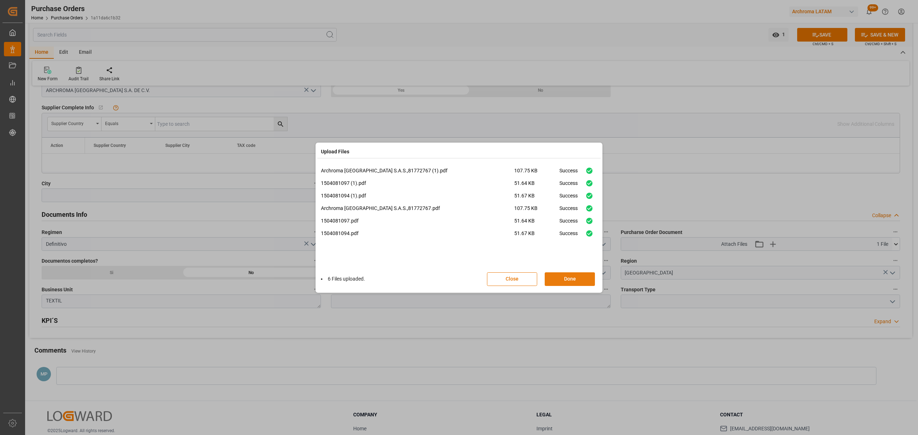
click at [568, 279] on button "Done" at bounding box center [570, 280] width 50 height 14
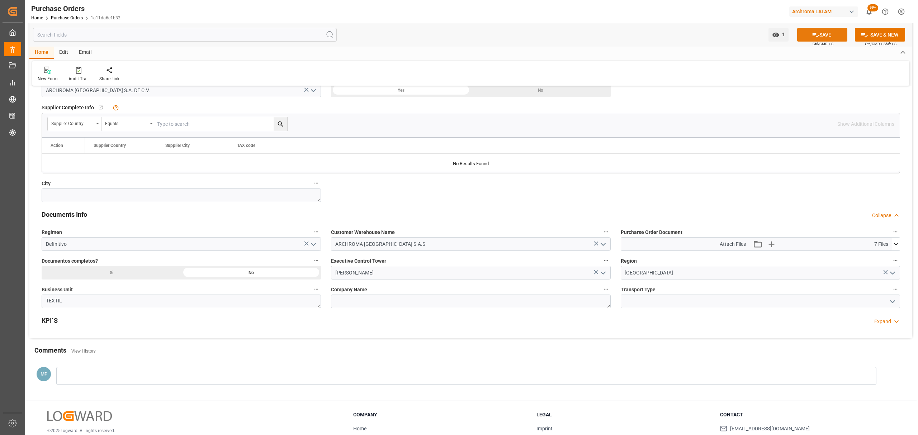
click at [828, 29] on button "SAVE" at bounding box center [822, 35] width 50 height 14
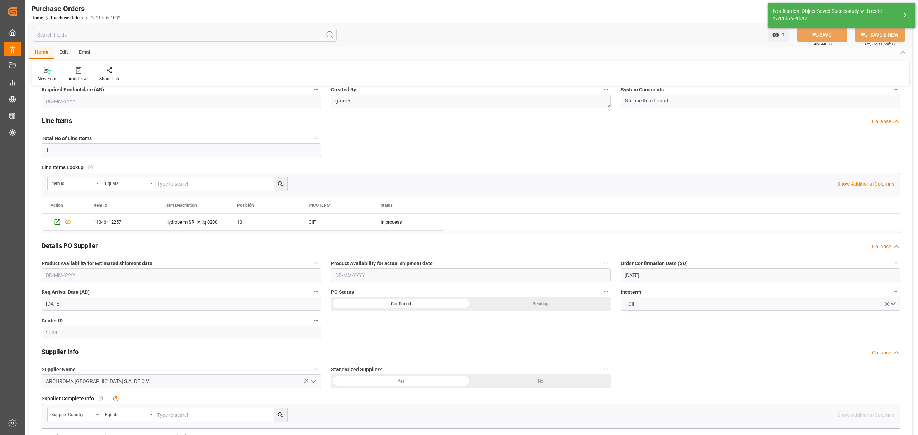
scroll to position [0, 0]
